Goal: Task Accomplishment & Management: Manage account settings

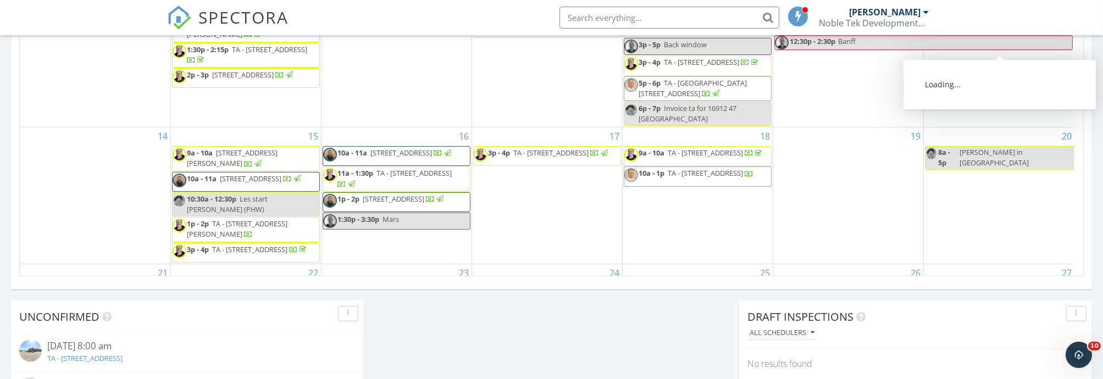
scroll to position [1020, 1123]
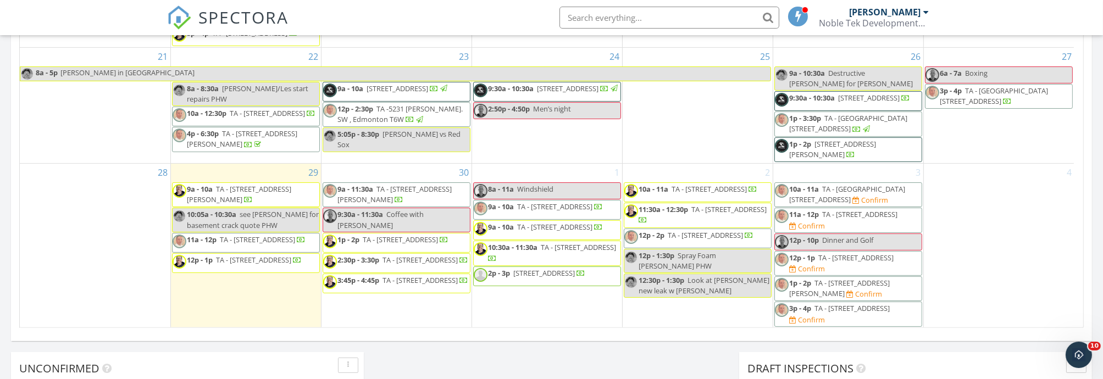
scroll to position [698, 0]
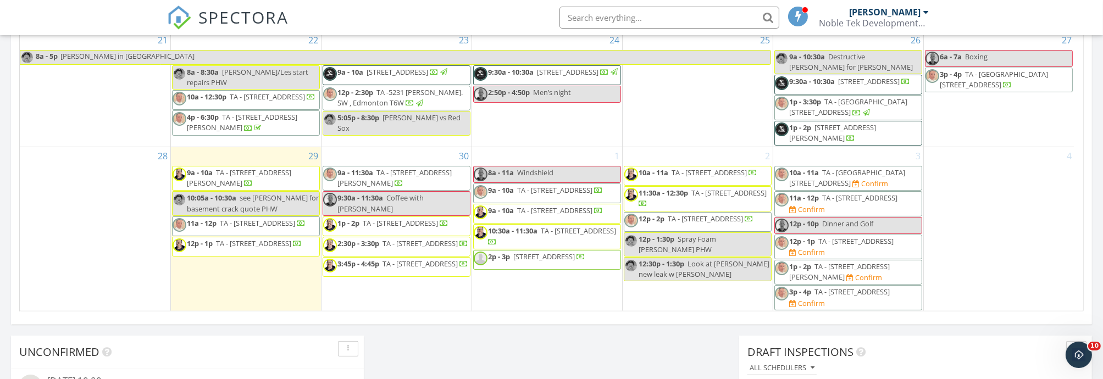
click at [573, 236] on span "TA - 7132 34 Ave NW , Calgary T3B 1N3" at bounding box center [579, 231] width 75 height 10
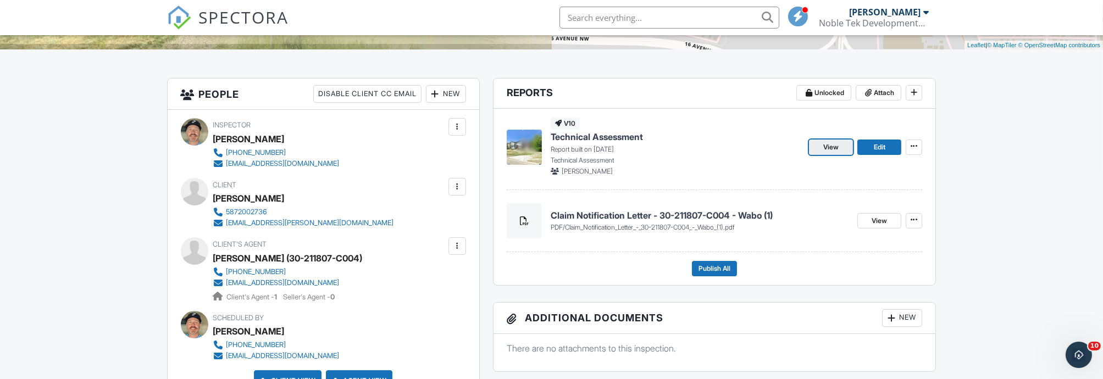
click at [843, 146] on link "View" at bounding box center [831, 147] width 44 height 15
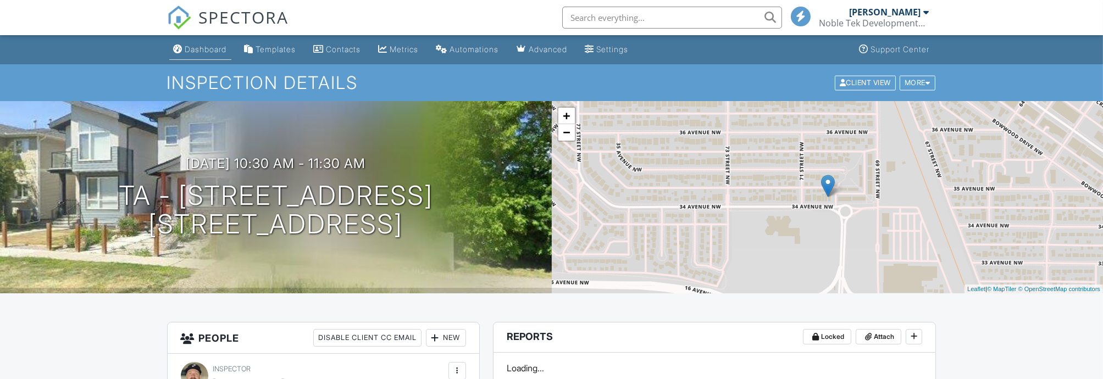
click at [212, 57] on link "Dashboard" at bounding box center [200, 50] width 62 height 20
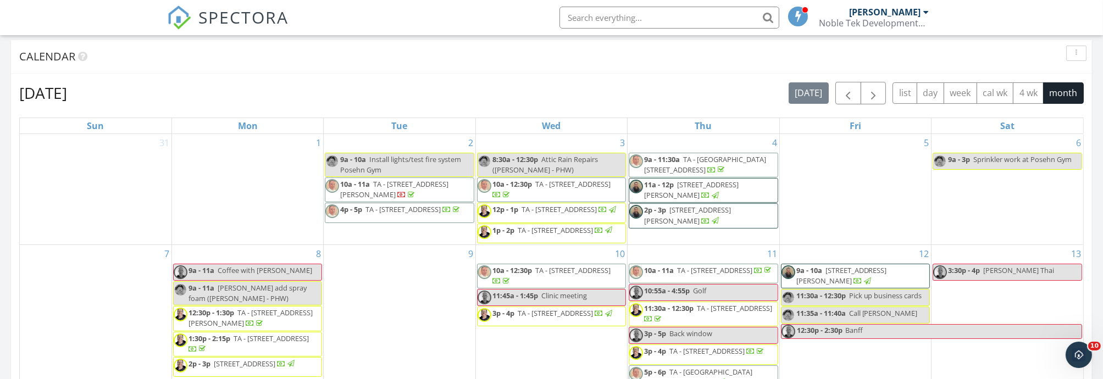
scroll to position [366, 0]
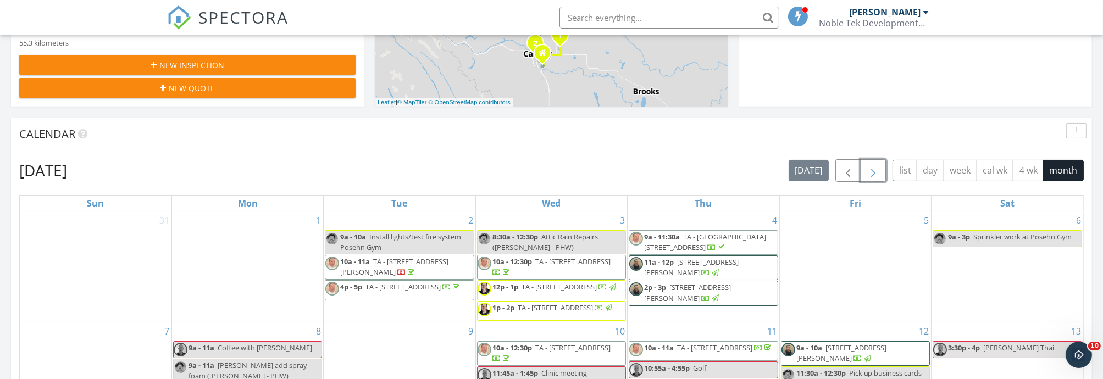
click at [875, 176] on span "button" at bounding box center [873, 170] width 13 height 13
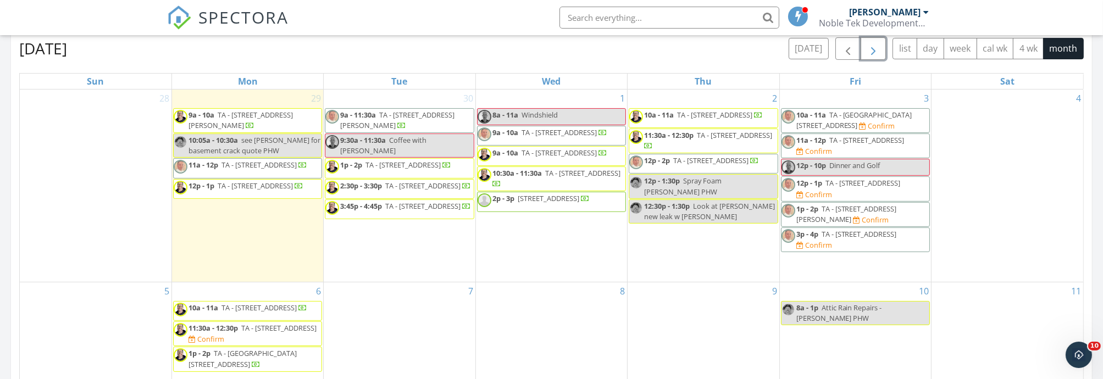
scroll to position [427, 0]
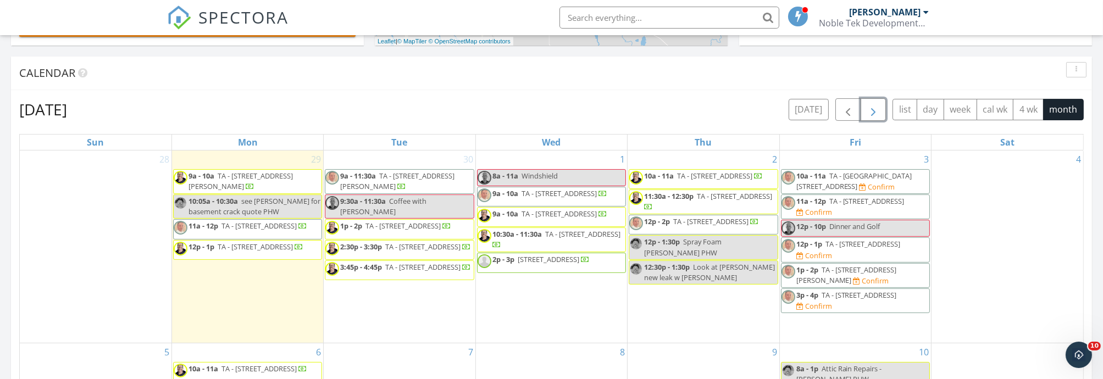
click at [554, 301] on div "1 8a - 11a Windshield 9a - 10a TA - 16919 47 St NW , Edmonton T5Y 4J5 9a - 10a …" at bounding box center [551, 247] width 151 height 192
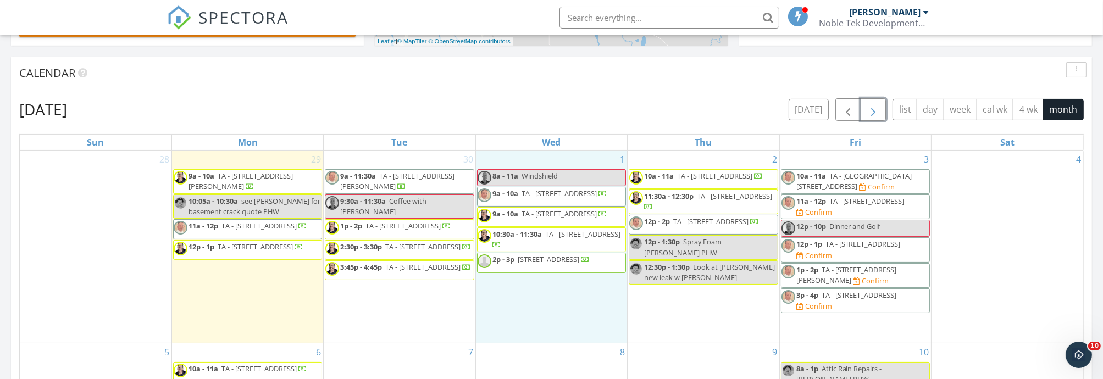
click at [732, 267] on span "Look at Goble new leak w Sam" at bounding box center [709, 272] width 131 height 20
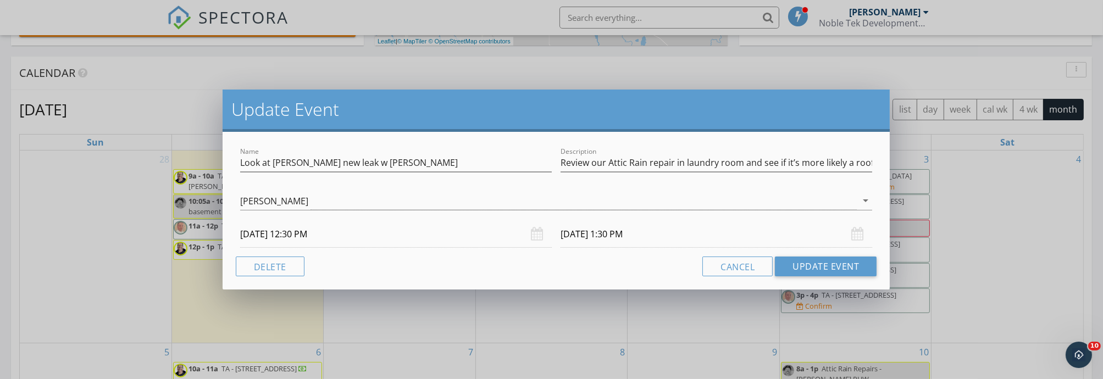
click at [658, 313] on div "Update Event Name Look at Goble new leak w Sam Description Review our Attic Rai…" at bounding box center [551, 189] width 1103 height 379
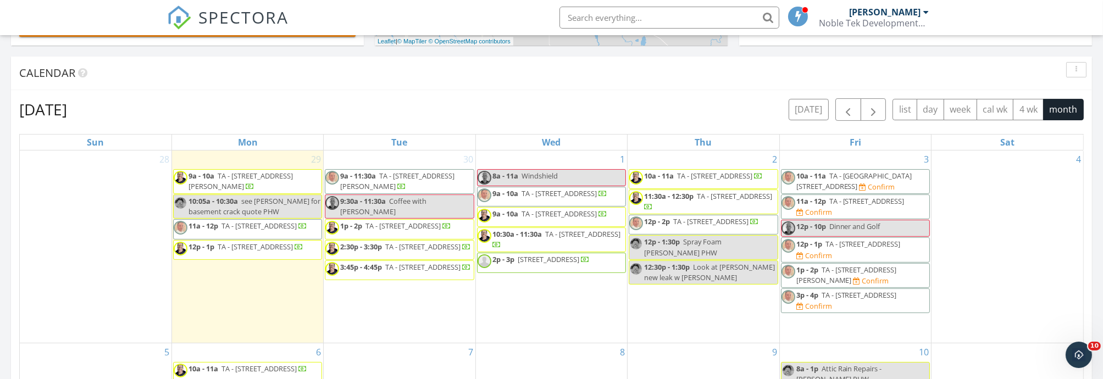
click at [520, 301] on div "1 8a - 11a Windshield 9a - 10a TA - 16919 47 St NW , Edmonton T5Y 4J5 9a - 10a …" at bounding box center [551, 247] width 151 height 192
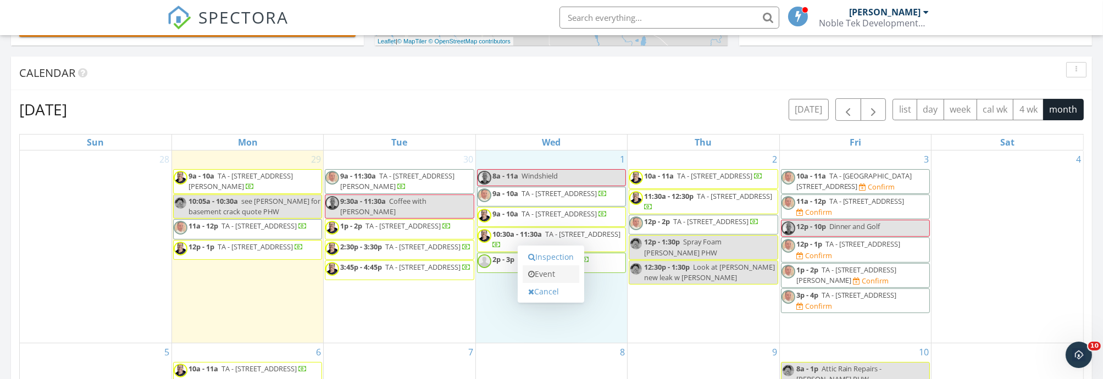
click at [538, 272] on link "Event" at bounding box center [551, 275] width 57 height 18
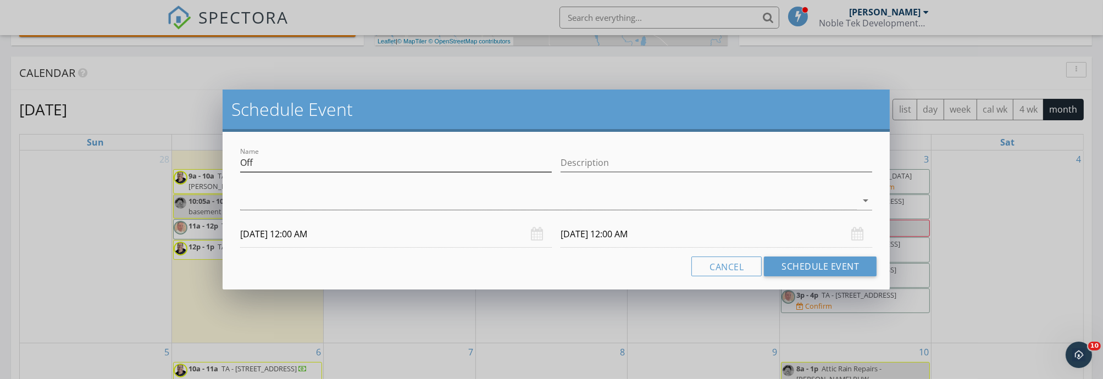
drag, startPoint x: 267, startPoint y: 151, endPoint x: 243, endPoint y: 157, distance: 25.1
click at [243, 157] on div "Name Off" at bounding box center [396, 165] width 312 height 36
drag, startPoint x: 271, startPoint y: 163, endPoint x: 201, endPoint y: 168, distance: 70.0
click at [201, 168] on div "Schedule Event Name Off Description arrow_drop_down 10/01/2025 12:00 AM 10/02/2…" at bounding box center [551, 189] width 1103 height 379
type input "See Jeff Goble PHW"
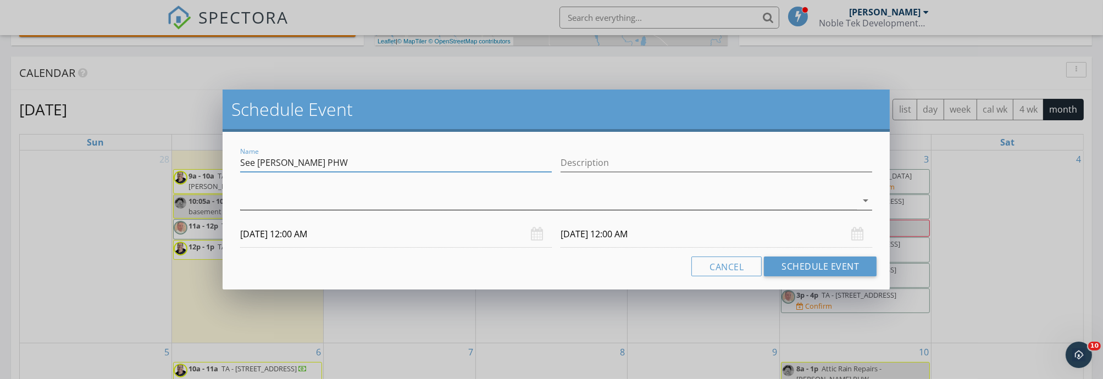
click at [361, 203] on div at bounding box center [548, 201] width 617 height 18
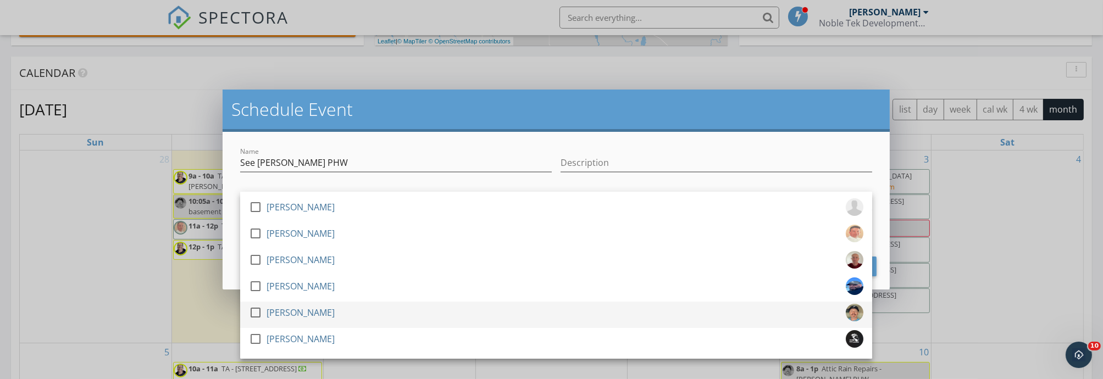
click at [271, 303] on link "check_box_outline_blank Rob Higman" at bounding box center [556, 315] width 632 height 26
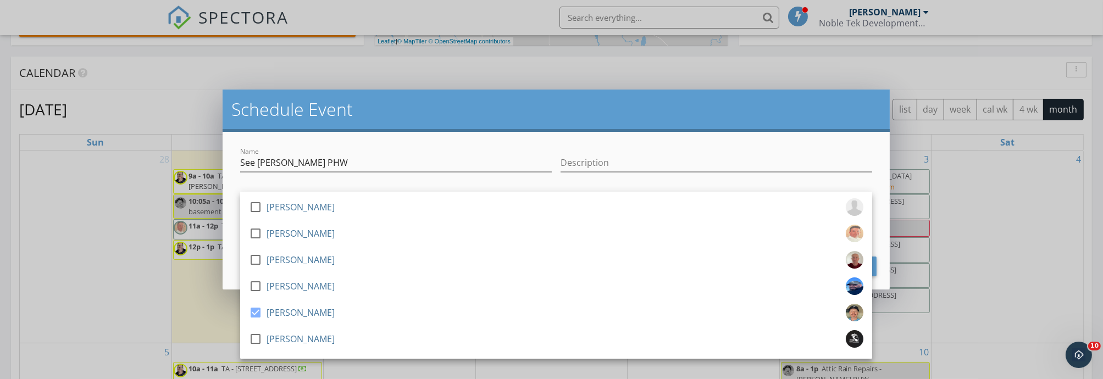
click at [338, 174] on div "Name See Jeff Goble PHW" at bounding box center [396, 168] width 312 height 29
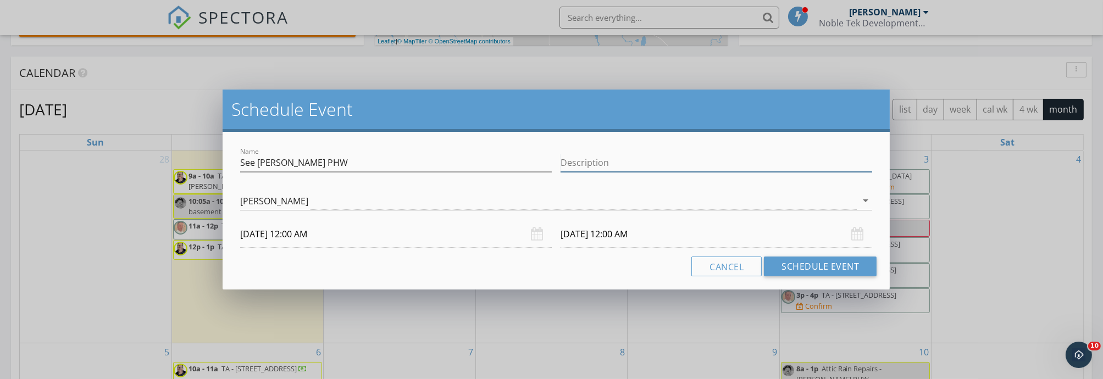
click at [617, 162] on input "Description" at bounding box center [717, 163] width 312 height 18
click at [593, 163] on input "1625 6 ave NW" at bounding box center [717, 163] width 312 height 18
type input "1625 6 Ave NW"
click at [300, 234] on input "10/01/2025 12:00 AM" at bounding box center [396, 234] width 312 height 27
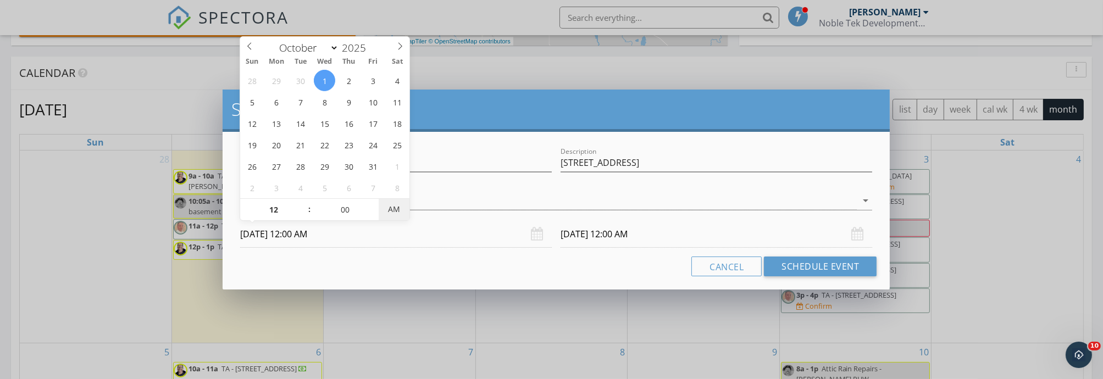
type input "10/01/2025 12:00 PM"
click at [407, 206] on span "AM" at bounding box center [394, 209] width 30 height 22
click at [610, 235] on input "10/02/2025 12:00 PM" at bounding box center [717, 234] width 312 height 27
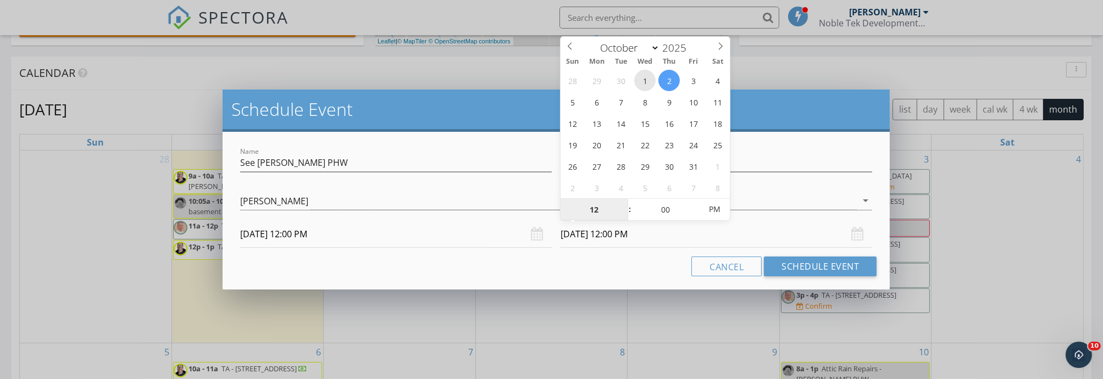
type input "10/01/2025 12:00 PM"
type input "05"
type input "10/01/2025 12:05 PM"
click at [695, 201] on span at bounding box center [696, 204] width 8 height 11
type input "10"
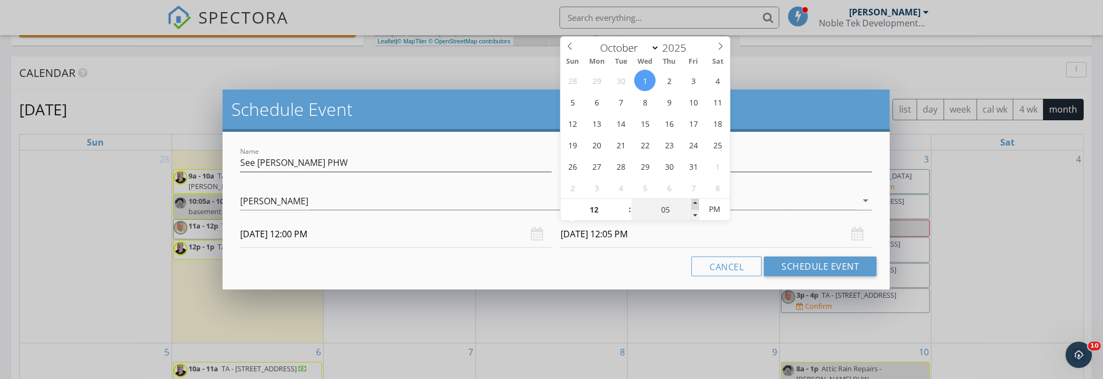
type input "10/01/2025 12:10 PM"
click at [695, 201] on span at bounding box center [696, 204] width 8 height 11
type input "15"
type input "10/01/2025 12:15 PM"
click at [695, 201] on span at bounding box center [696, 204] width 8 height 11
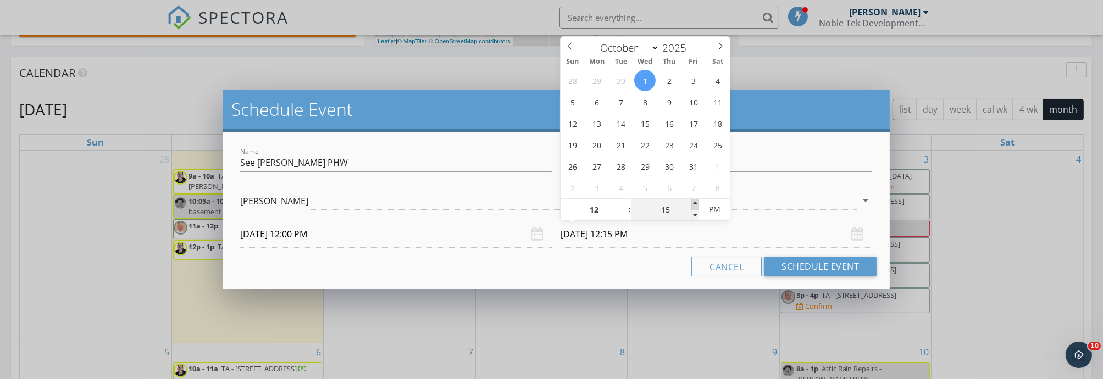
type input "20"
type input "10/01/2025 12:20 PM"
click at [695, 200] on span at bounding box center [696, 204] width 8 height 11
type input "25"
type input "10/01/2025 12:25 PM"
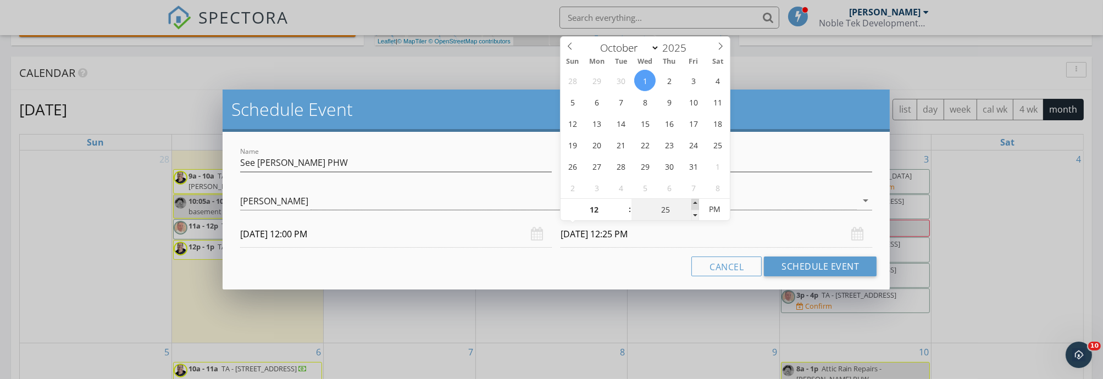
click at [695, 200] on span at bounding box center [696, 204] width 8 height 11
type input "30"
type input "10/01/2025 12:30 PM"
click at [695, 200] on span at bounding box center [696, 204] width 8 height 11
click at [787, 270] on button "Schedule Event" at bounding box center [820, 267] width 113 height 20
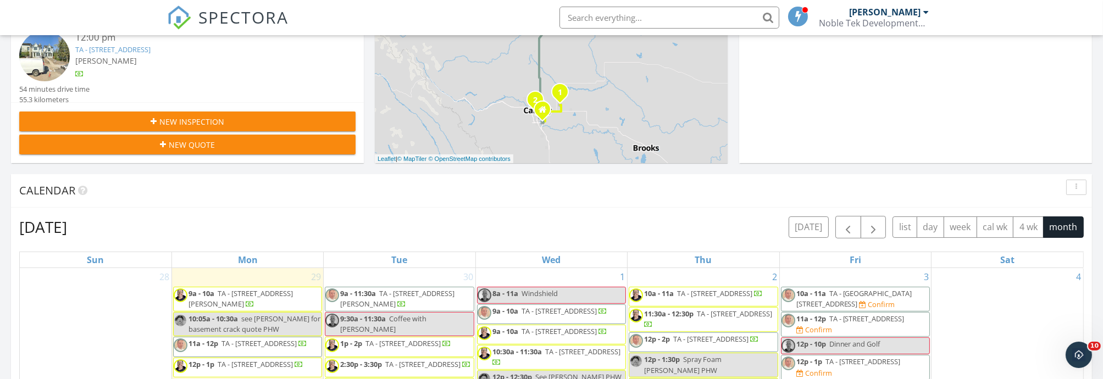
scroll to position [305, 0]
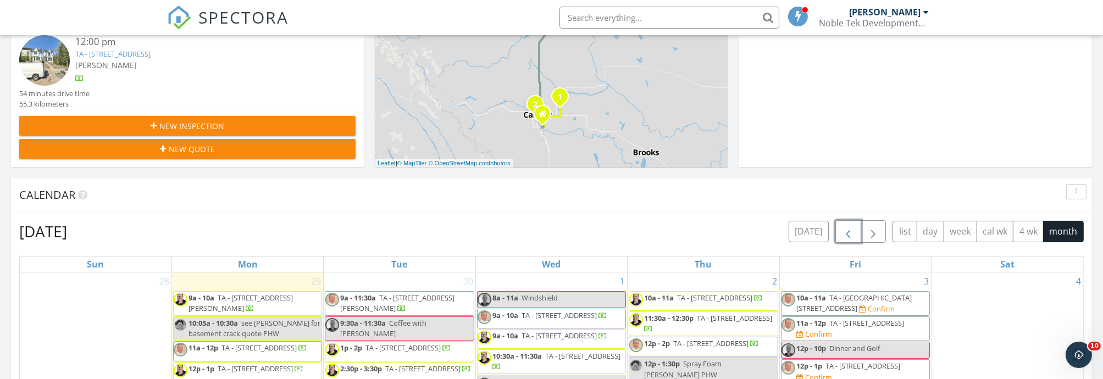
click at [847, 235] on span "button" at bounding box center [848, 231] width 13 height 13
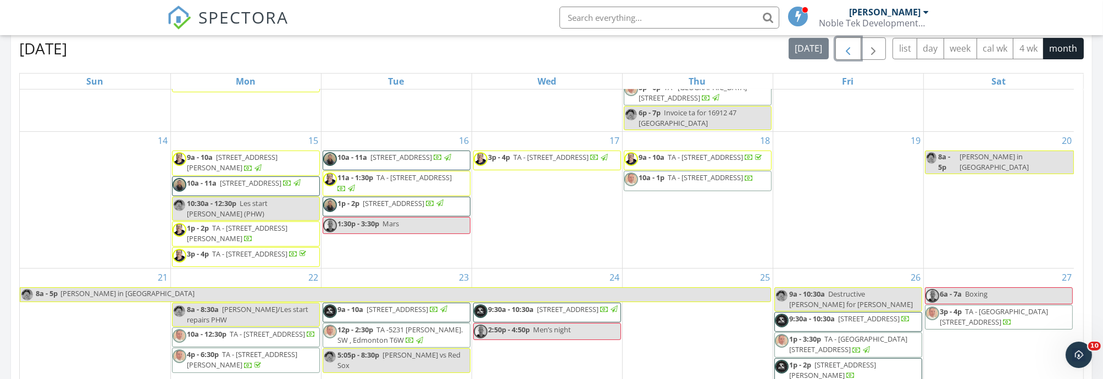
scroll to position [244, 0]
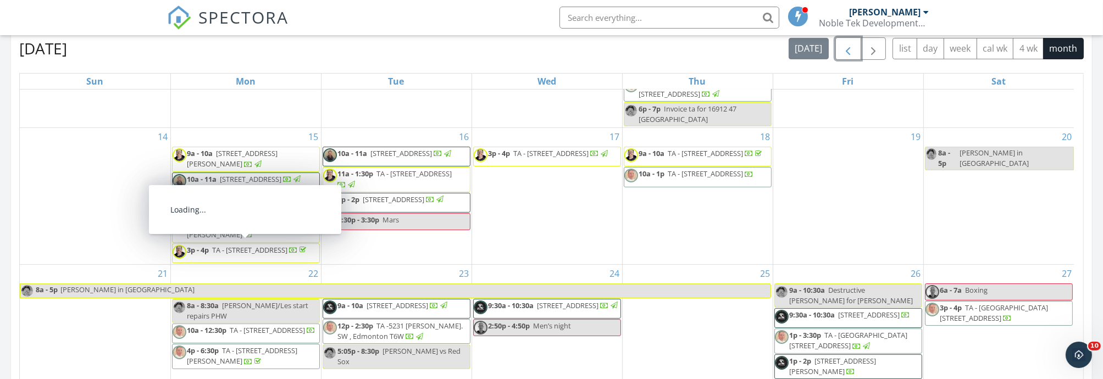
click at [238, 241] on span "1p - 2p TA - 35 St. Andrews Cl T0J 1Y1" at bounding box center [246, 229] width 147 height 21
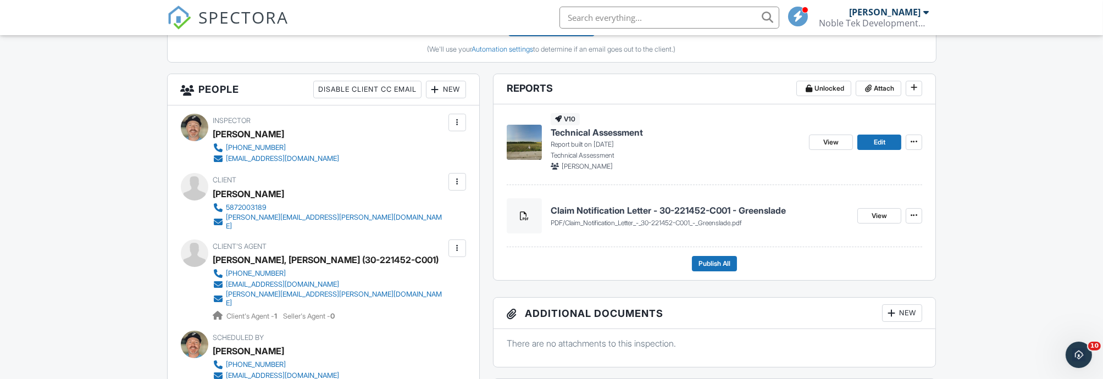
scroll to position [366, 0]
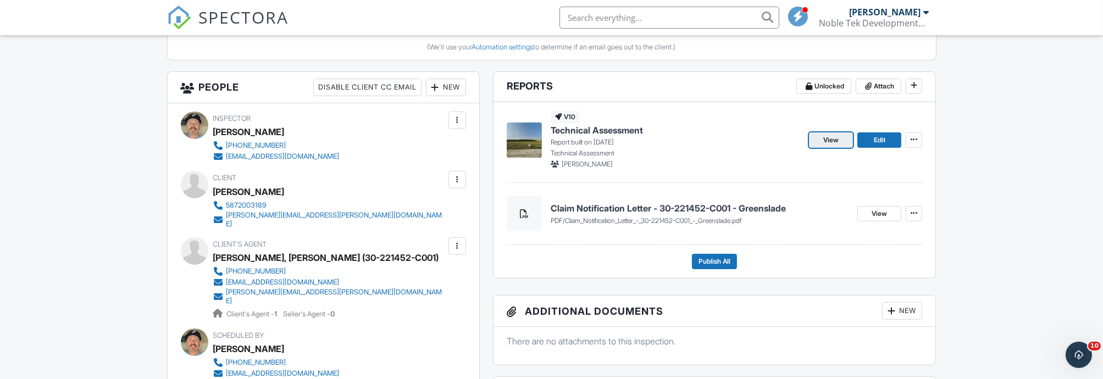
click at [843, 146] on link "View" at bounding box center [831, 139] width 44 height 15
